Goal: Transaction & Acquisition: Book appointment/travel/reservation

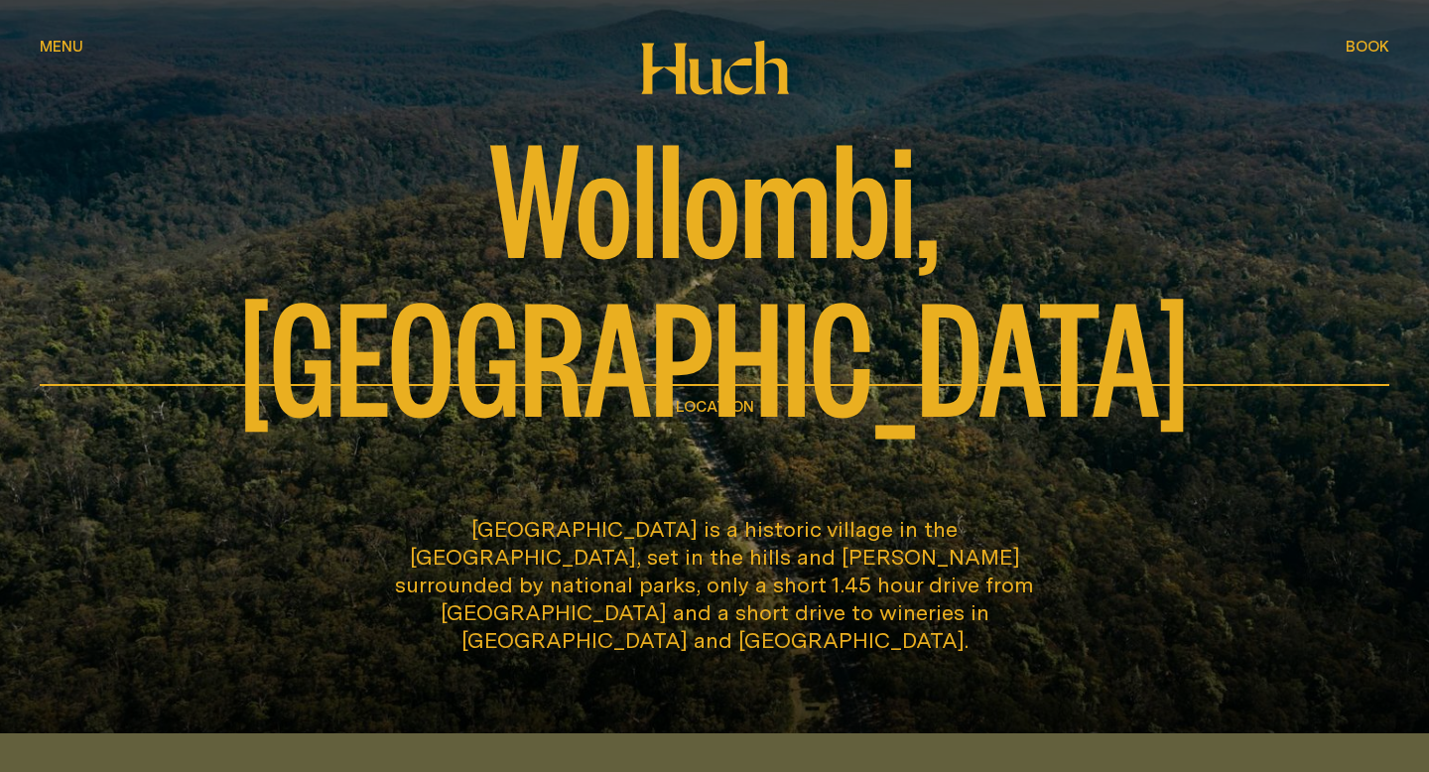
click at [1372, 47] on span "Book" at bounding box center [1368, 46] width 44 height 15
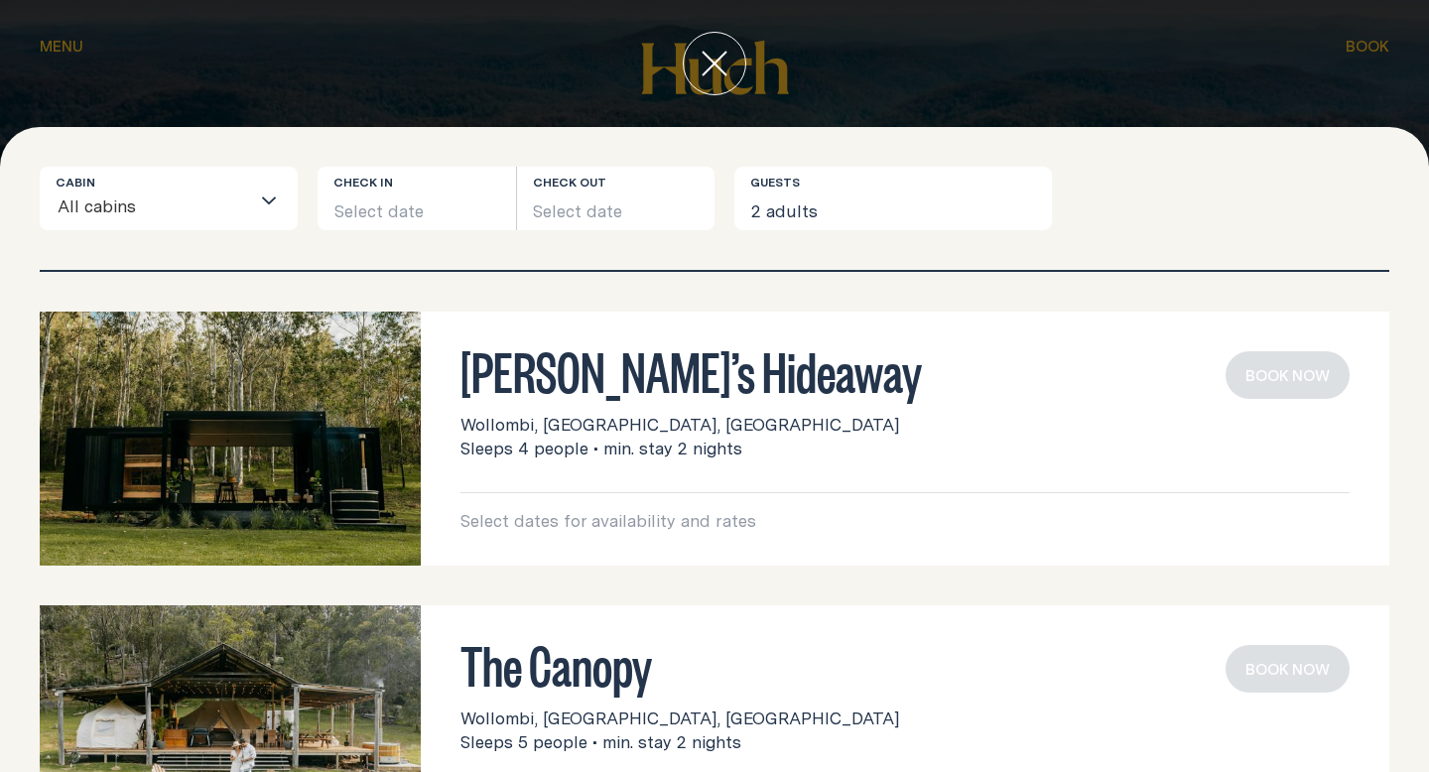
click at [745, 520] on p "Select dates for availability and rates" at bounding box center [904, 521] width 889 height 24
click at [720, 62] on icon "close" at bounding box center [715, 64] width 26 height 26
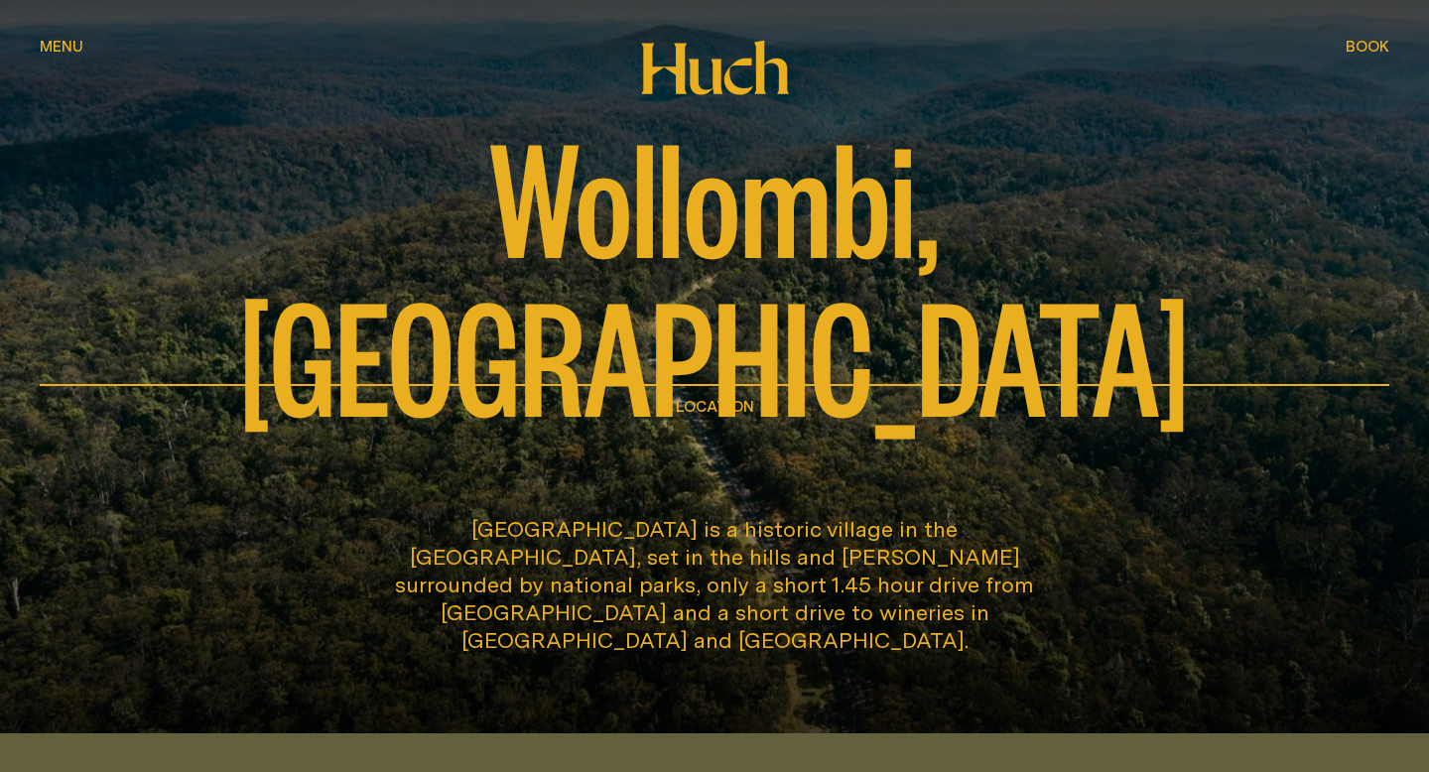
click at [1369, 45] on span "Book" at bounding box center [1368, 46] width 44 height 15
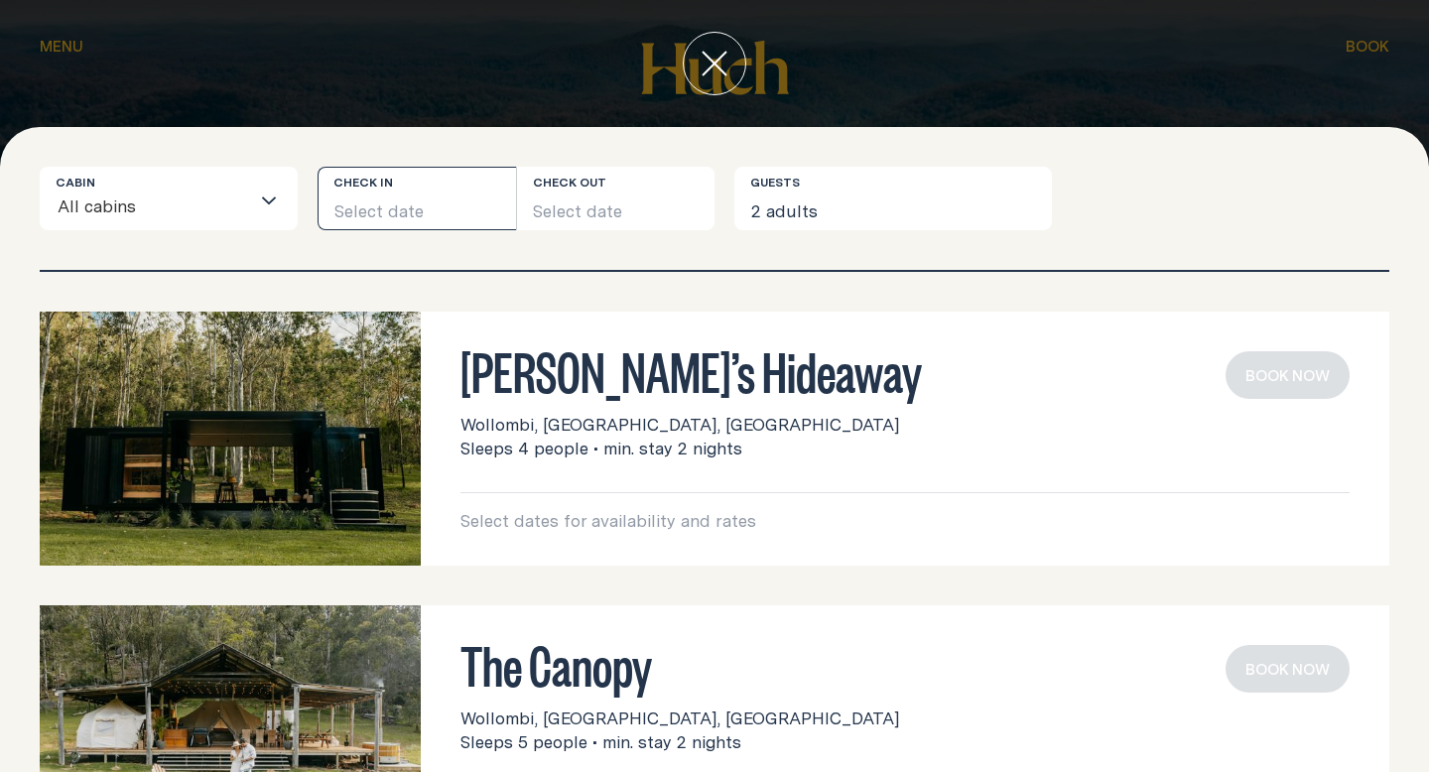
click at [436, 212] on button "Select date" at bounding box center [417, 199] width 198 height 64
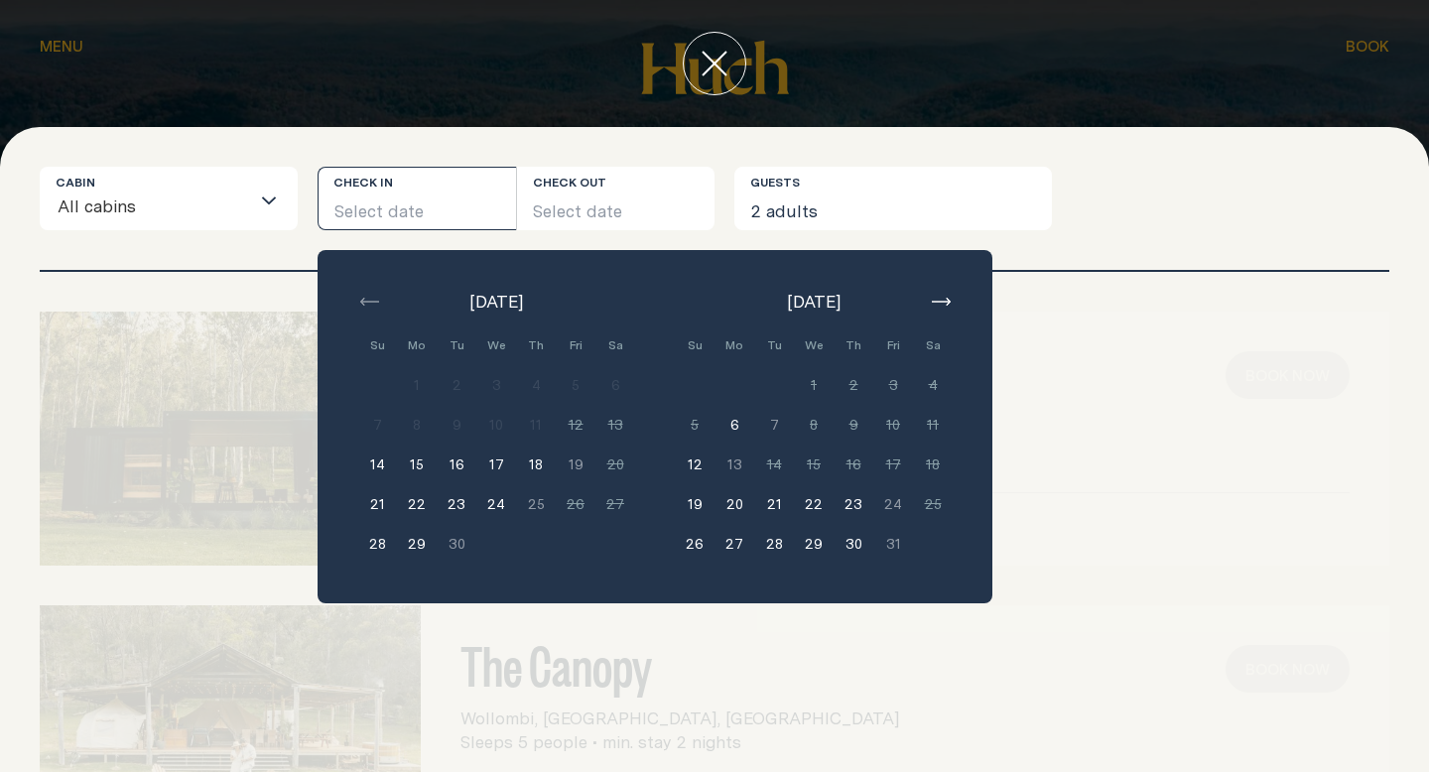
click at [946, 306] on button "button" at bounding box center [941, 302] width 24 height 24
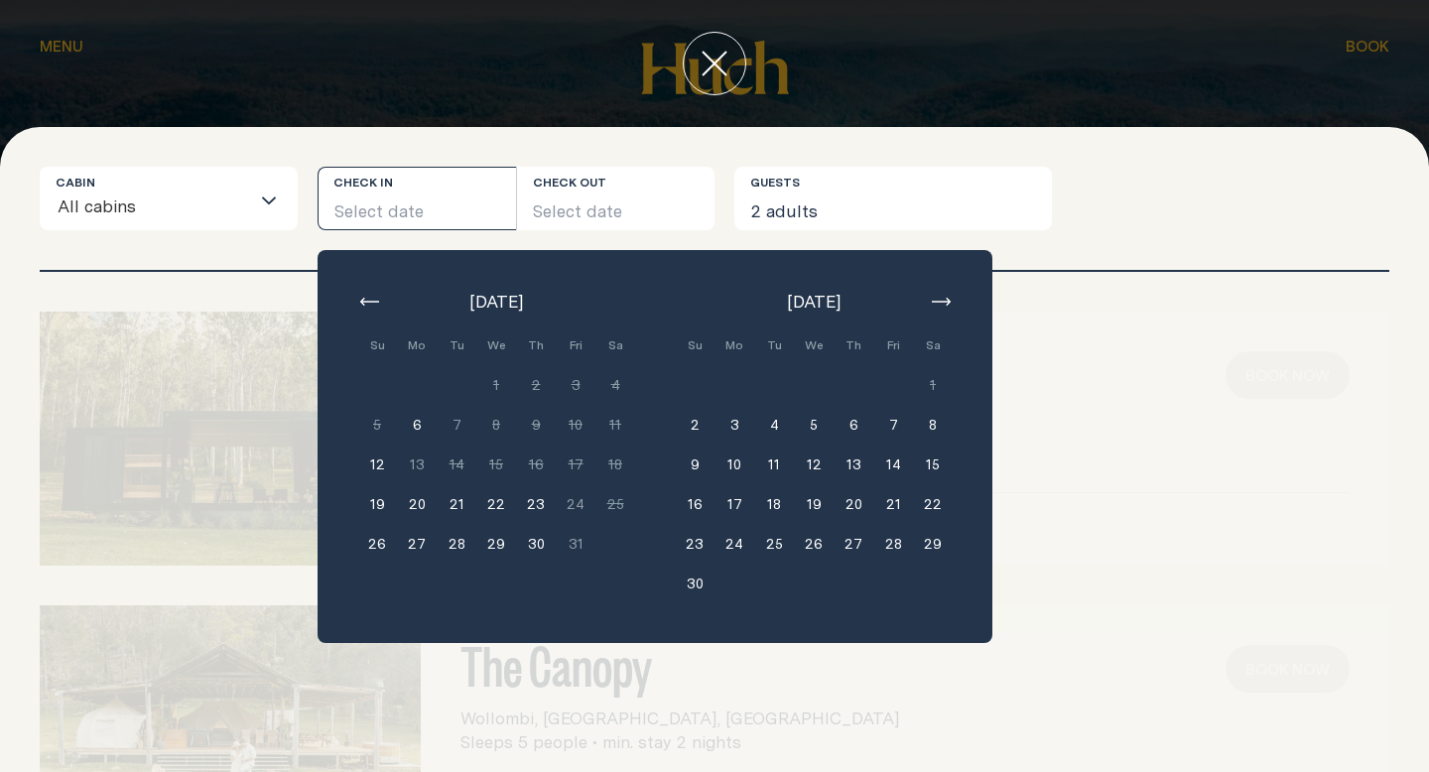
click at [946, 306] on button "button" at bounding box center [941, 302] width 24 height 24
click at [444, 208] on button "Select date" at bounding box center [417, 199] width 198 height 64
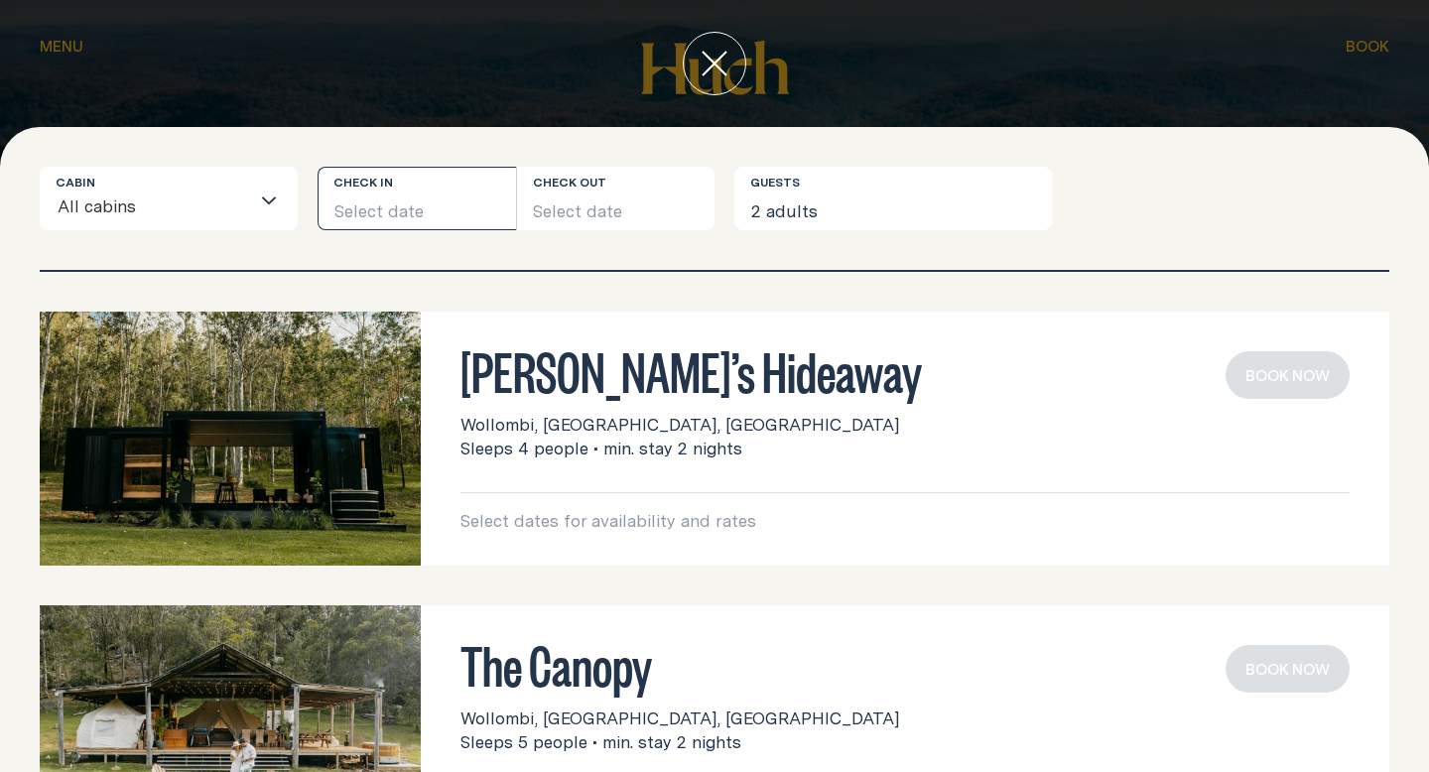
click at [444, 208] on button "Select date" at bounding box center [417, 199] width 198 height 64
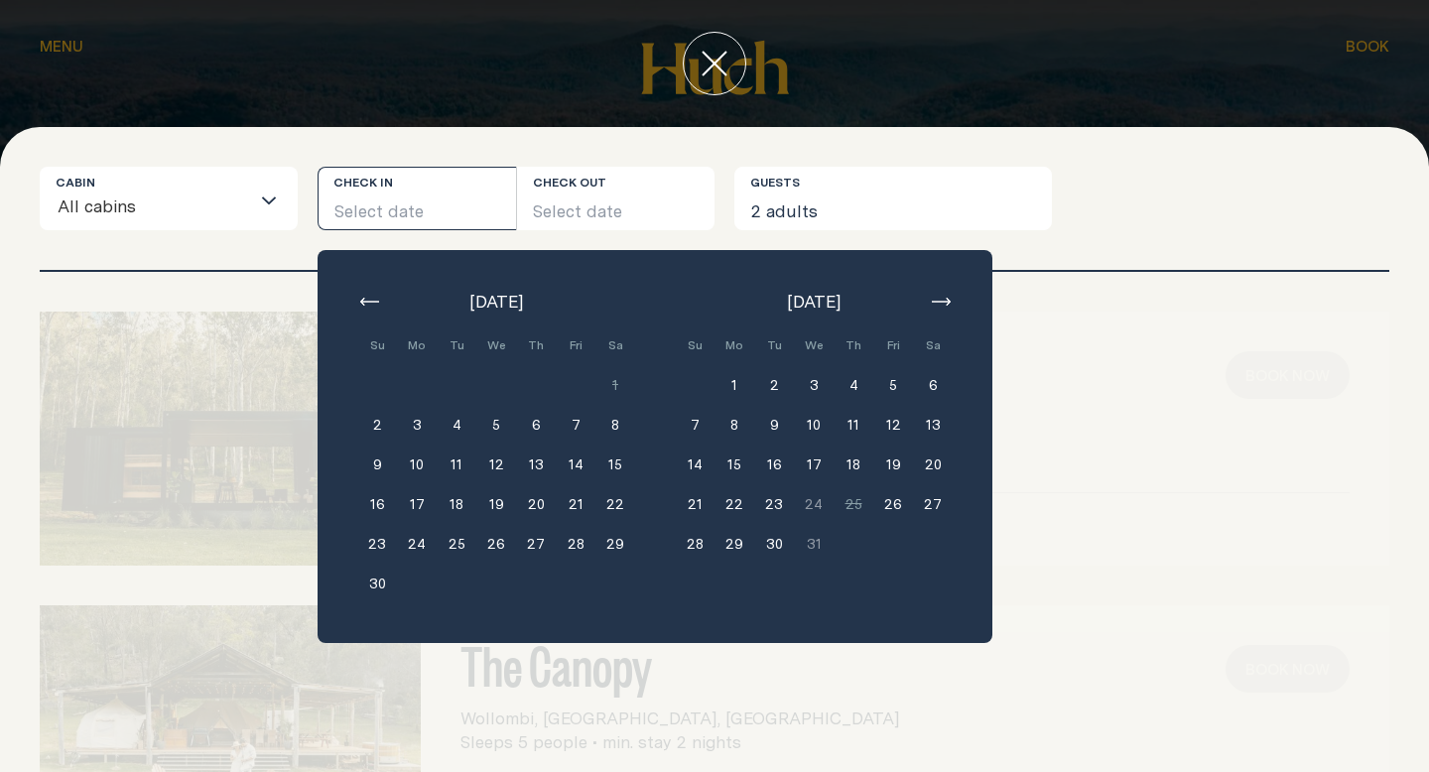
click at [575, 468] on button "14" at bounding box center [576, 465] width 40 height 40
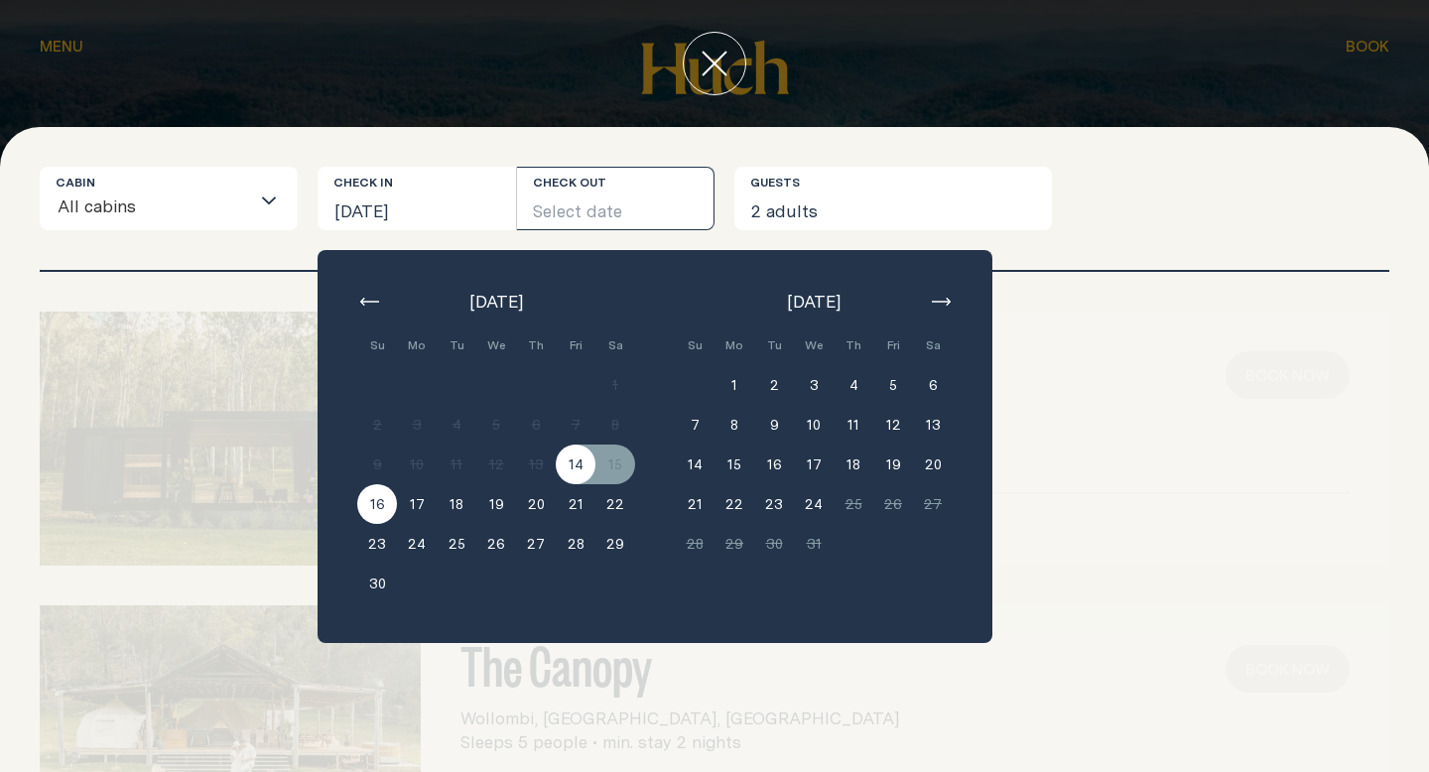
click at [374, 514] on button "16" at bounding box center [377, 504] width 40 height 40
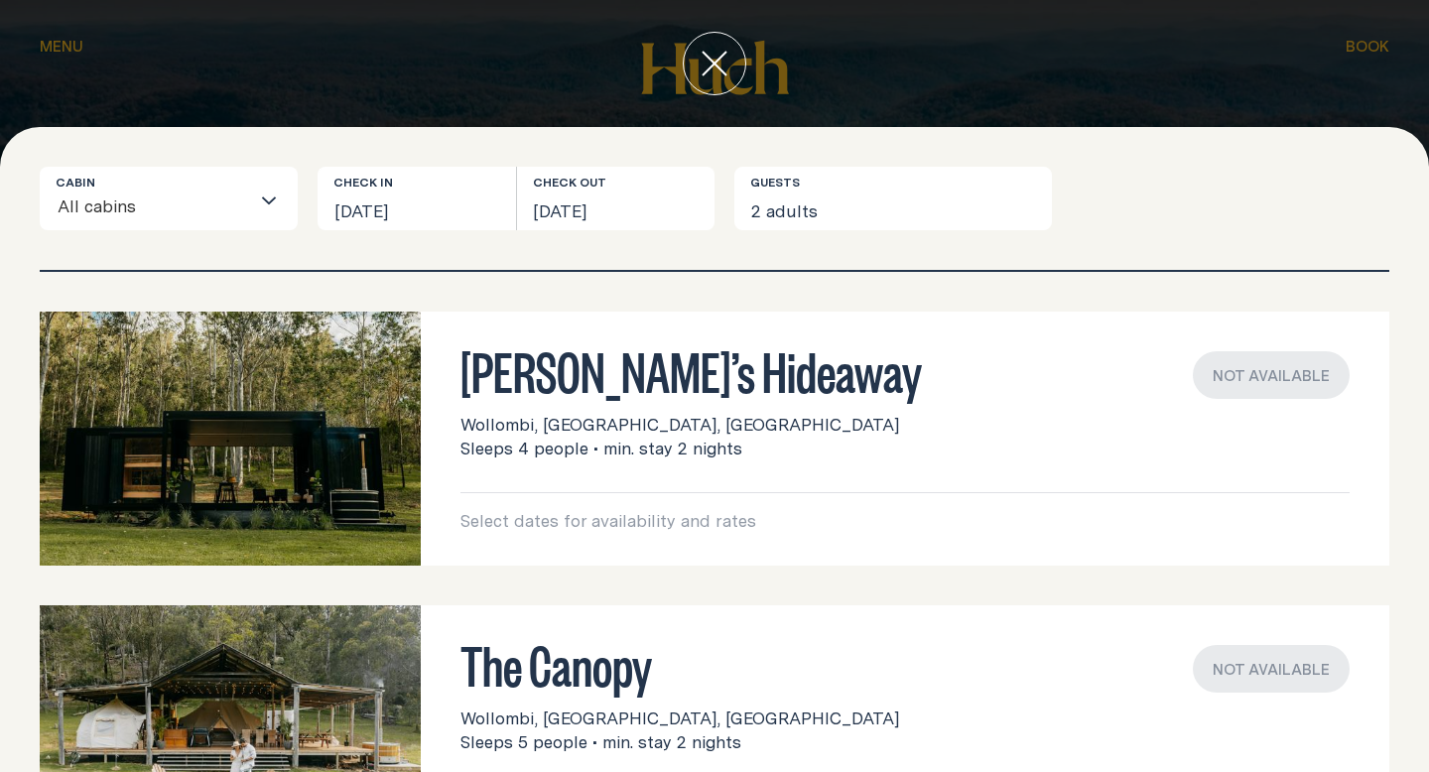
click at [270, 196] on icon "Search for option" at bounding box center [269, 201] width 16 height 16
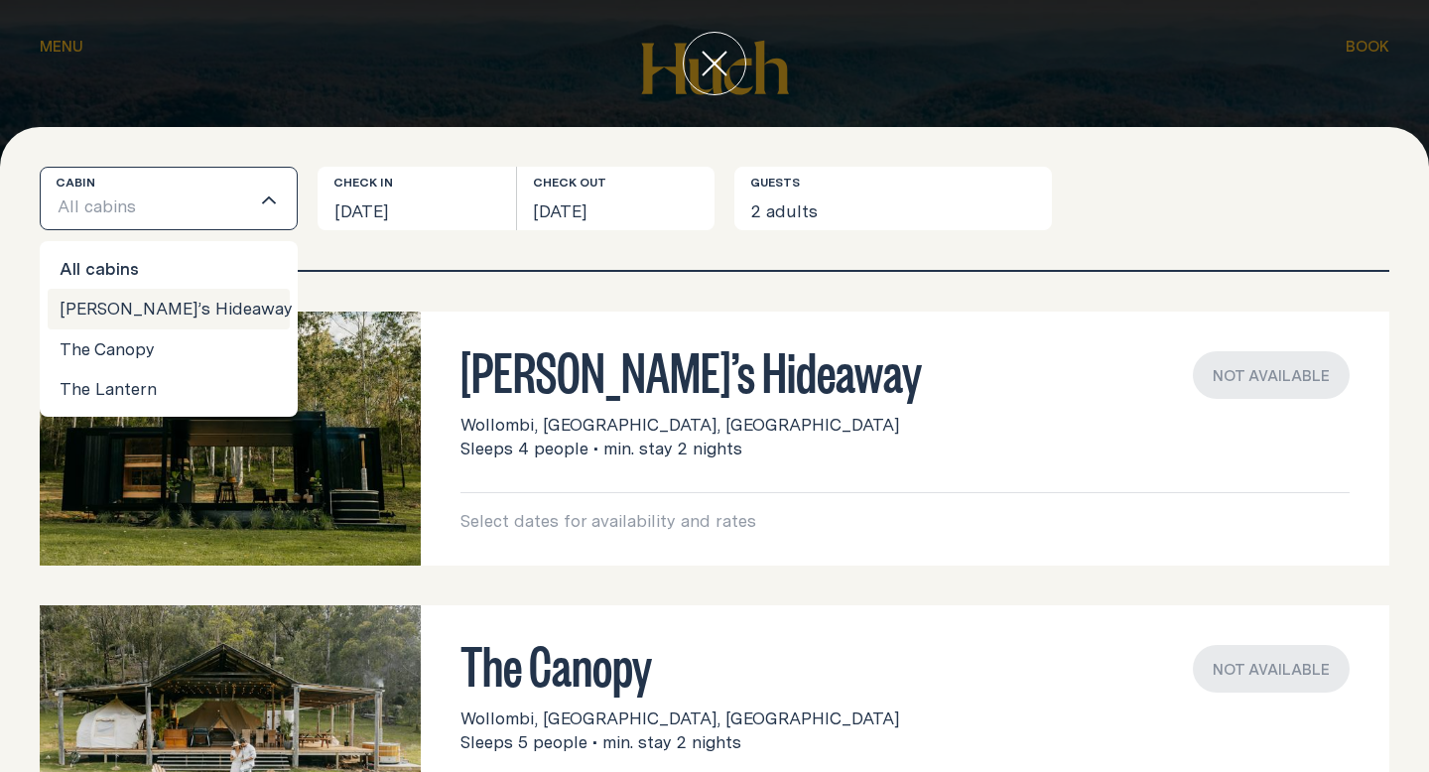
click at [178, 315] on li "[PERSON_NAME]’s Hideaway" at bounding box center [169, 309] width 242 height 40
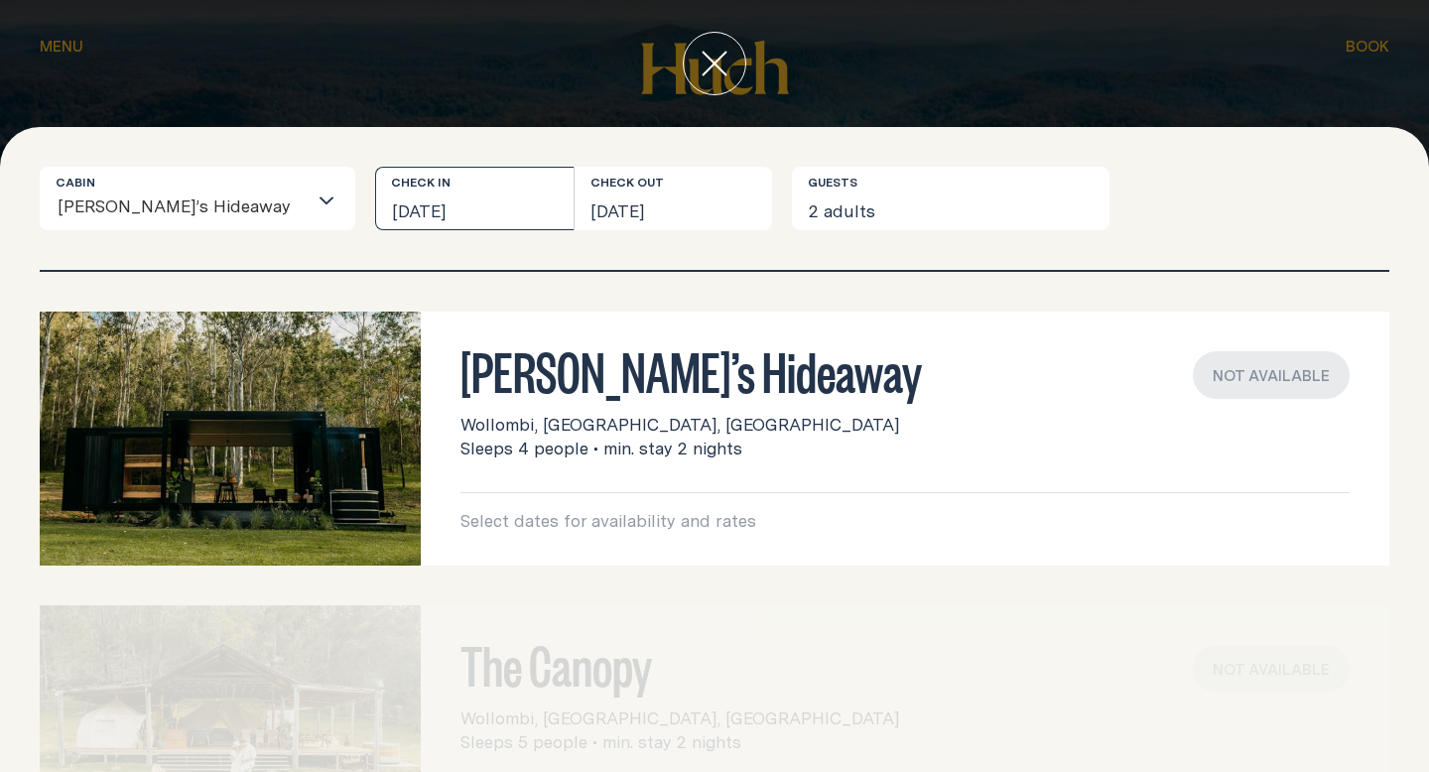
click at [459, 210] on button "[DATE]" at bounding box center [474, 199] width 198 height 64
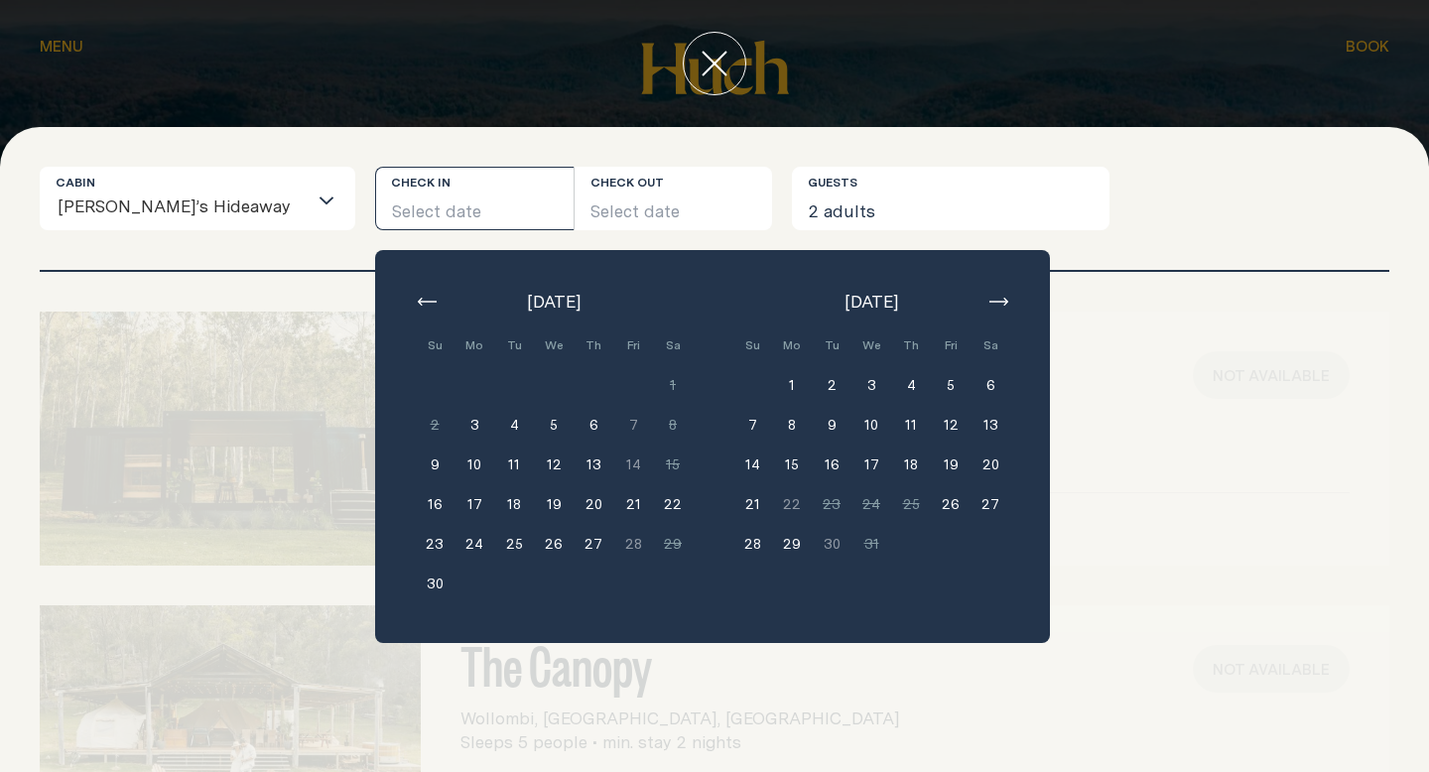
click at [931, 388] on button "5" at bounding box center [951, 385] width 40 height 40
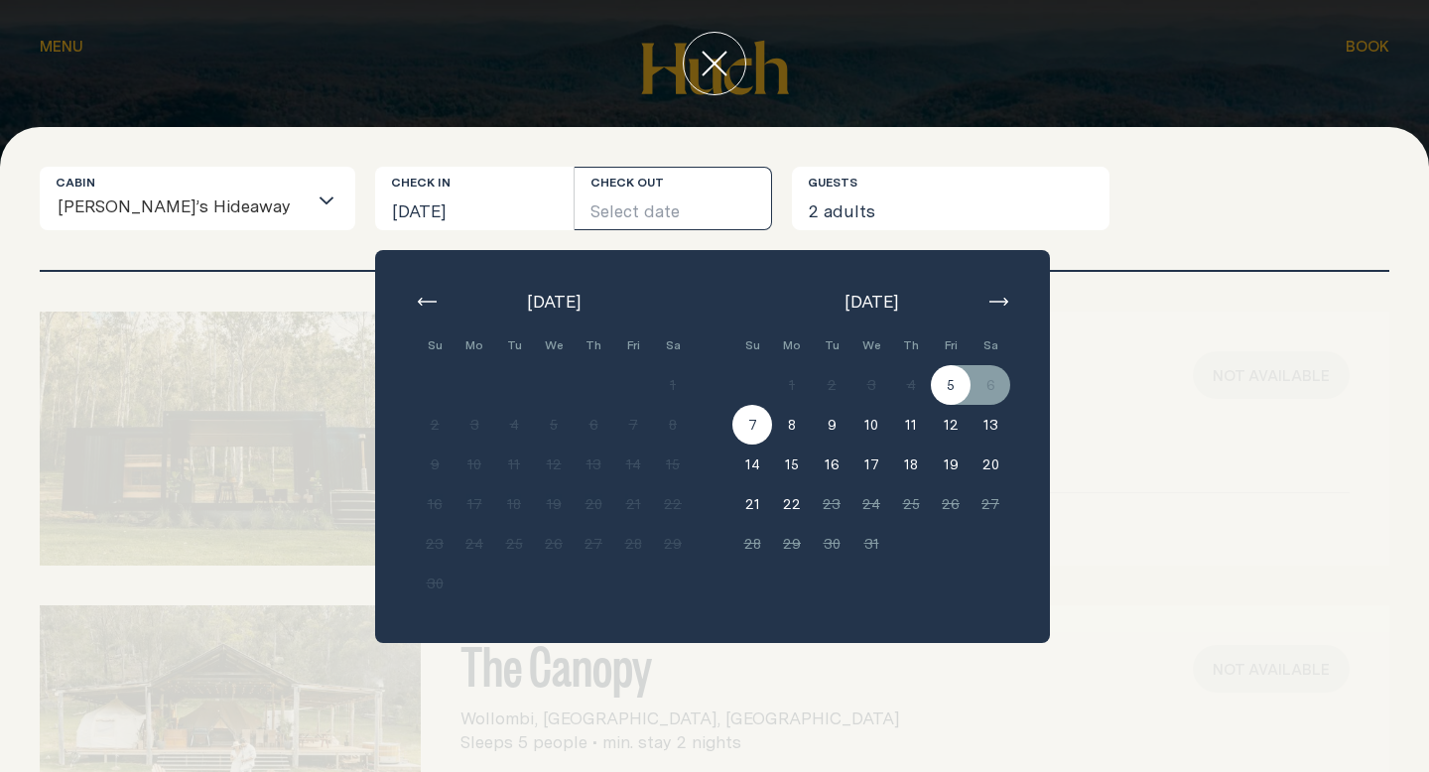
click at [732, 425] on button "7" at bounding box center [752, 425] width 40 height 40
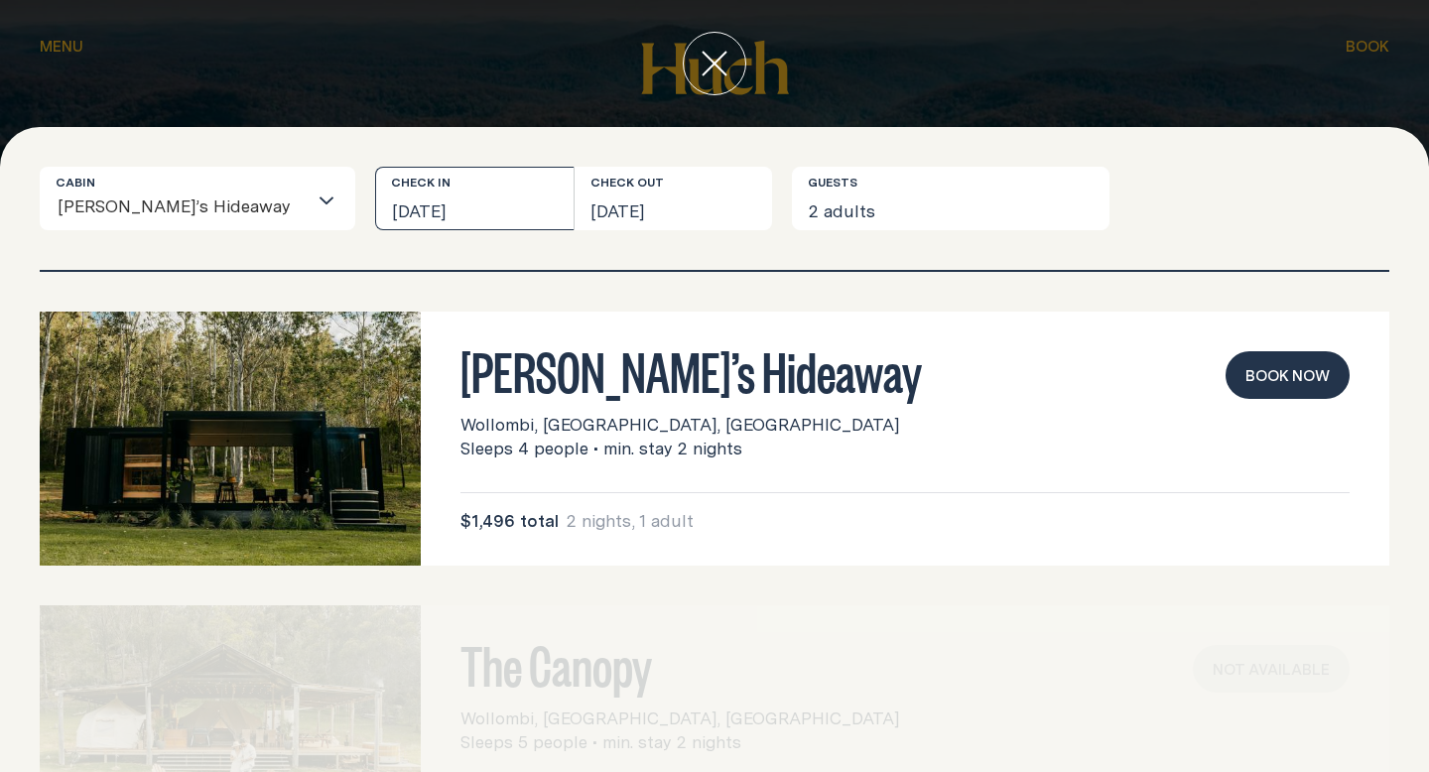
click at [458, 209] on button "[DATE]" at bounding box center [474, 199] width 198 height 64
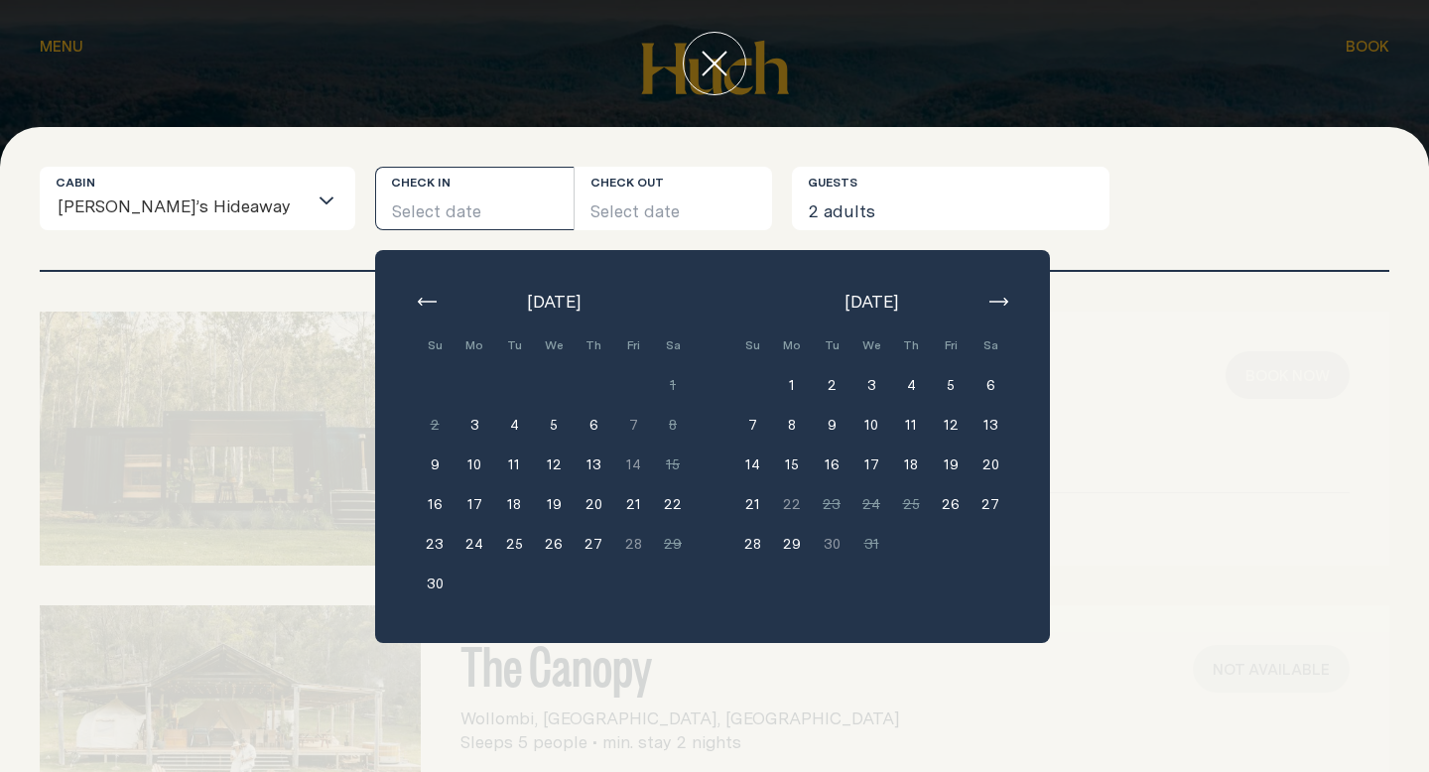
click at [418, 304] on icon "button" at bounding box center [427, 302] width 19 height 8
